Goal: Find specific page/section: Find specific page/section

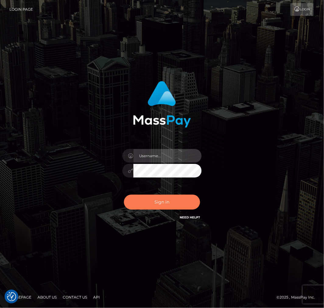
type input "aluasupport"
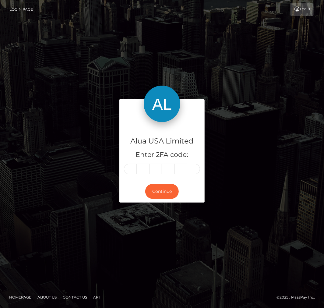
click at [130, 169] on input "text" at bounding box center [130, 169] width 13 height 10
type input "4"
type input "9"
type input "7"
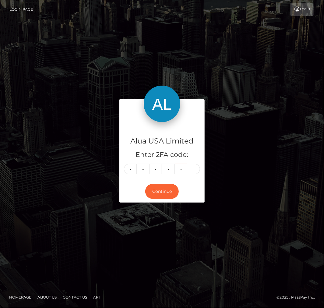
type input "1"
type input "7"
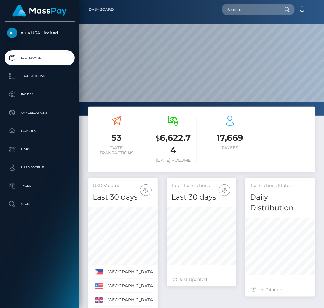
scroll to position [119, 69]
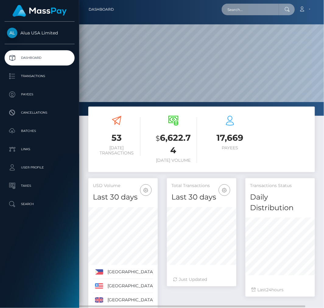
click at [232, 9] on input "text" at bounding box center [250, 10] width 57 height 12
paste input "68a106115167a25e6c002b9f"
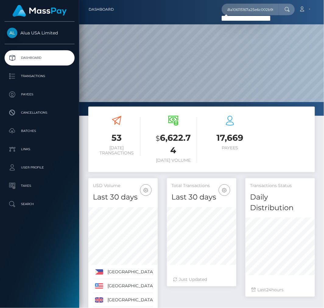
scroll to position [0, 0]
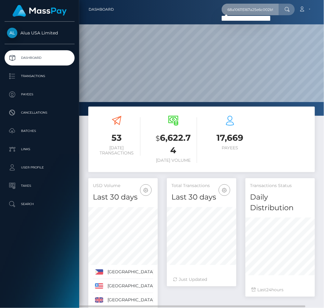
click at [254, 7] on input "68a106115167a25e6c002b9f" at bounding box center [250, 10] width 57 height 12
paste input "6d08621a6b483eaa203f8a6"
type input "66d08621a6b483eaa203f8a6"
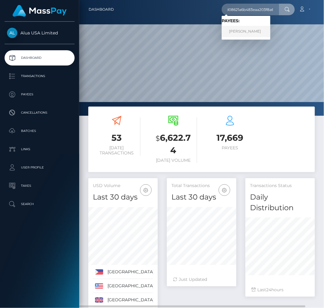
scroll to position [0, 0]
click at [248, 29] on link "ARTURO MORENO" at bounding box center [246, 31] width 49 height 11
